Goal: Information Seeking & Learning: Learn about a topic

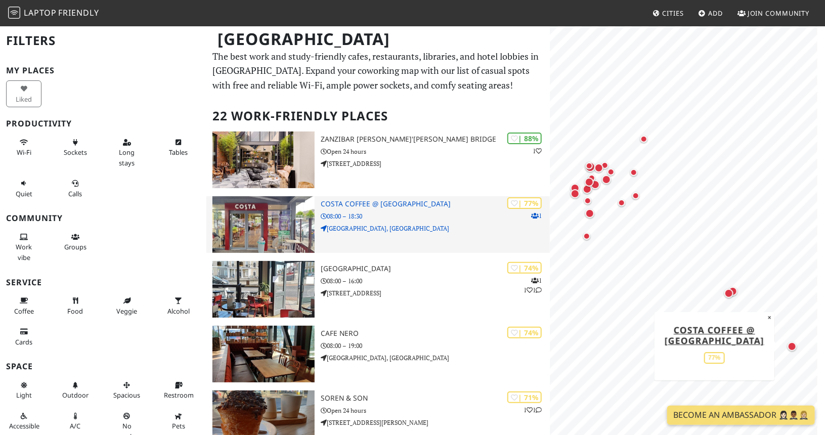
scroll to position [5, 0]
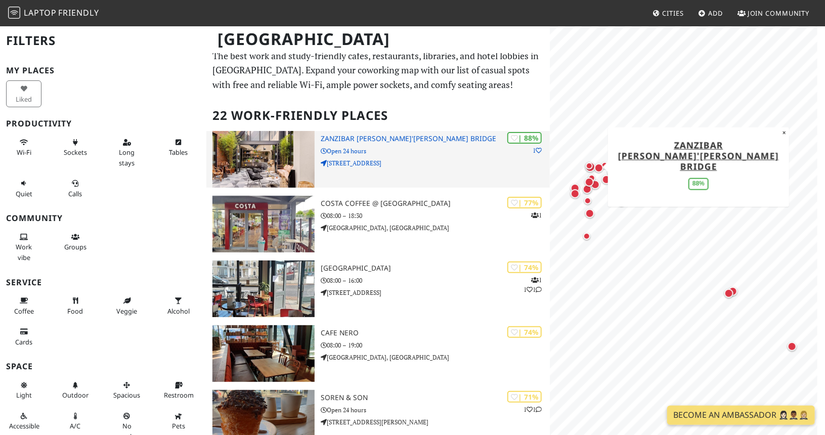
click at [392, 137] on h3 "Zanzibar [PERSON_NAME]'[PERSON_NAME] Bridge" at bounding box center [435, 139] width 229 height 9
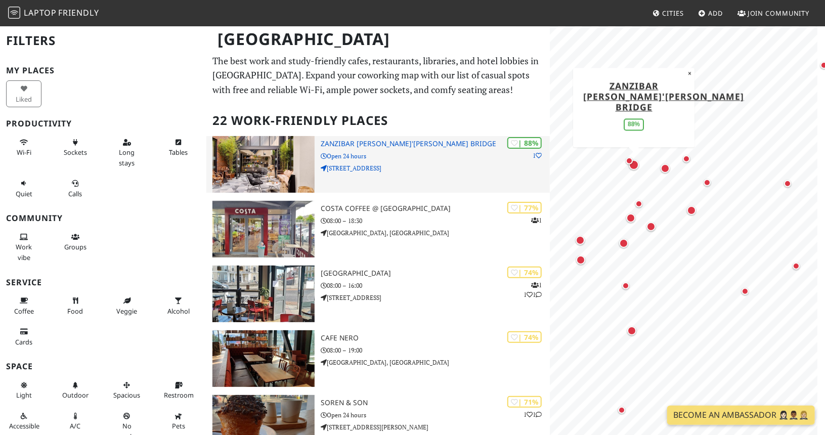
scroll to position [0, 0]
click at [457, 160] on p "Open 24 hours" at bounding box center [435, 156] width 229 height 10
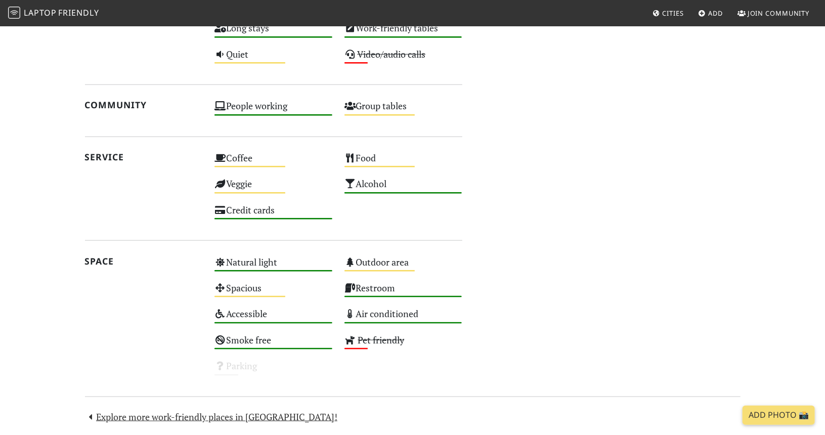
scroll to position [432, 0]
